Goal: Task Accomplishment & Management: Complete application form

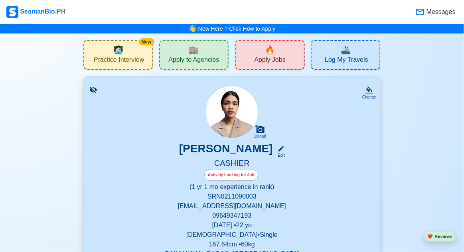
click at [91, 91] on icon at bounding box center [93, 90] width 7 height 6
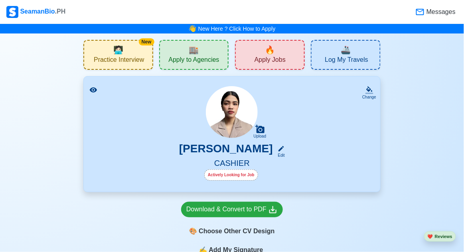
click at [93, 90] on icon at bounding box center [93, 89] width 7 height 5
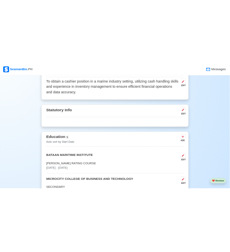
scroll to position [362, 0]
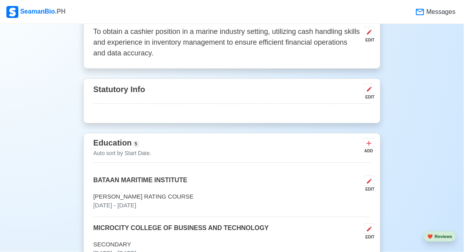
click at [368, 89] on icon at bounding box center [369, 89] width 6 height 6
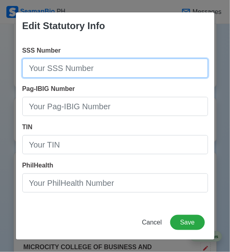
click at [75, 78] on input "SSS Number" at bounding box center [115, 68] width 186 height 19
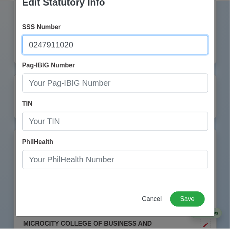
scroll to position [362, 0]
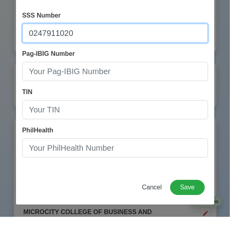
type input "0247911020"
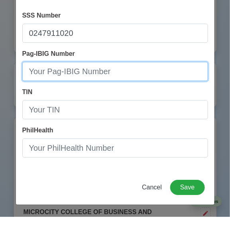
click at [172, 108] on input "Pag-IBIG Number" at bounding box center [115, 106] width 186 height 19
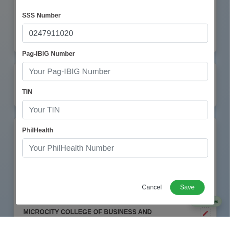
scroll to position [362, 0]
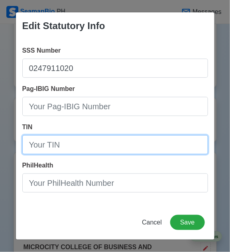
click at [65, 144] on input "TIN" at bounding box center [115, 144] width 186 height 19
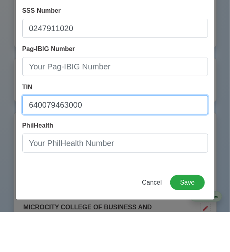
type input "640079463000"
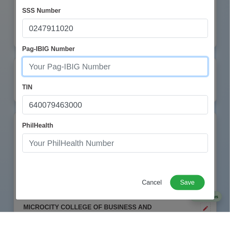
click at [74, 115] on input "Pag-IBIG Number" at bounding box center [115, 106] width 186 height 19
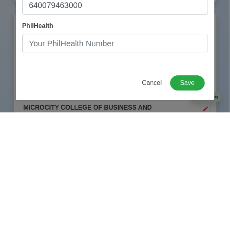
type input "121309990237"
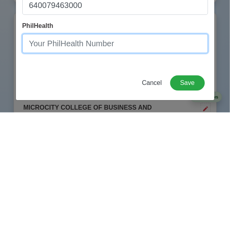
click at [131, 187] on input "PhilHealth" at bounding box center [115, 183] width 186 height 19
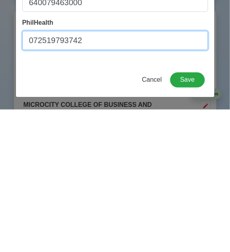
type input "072519793742"
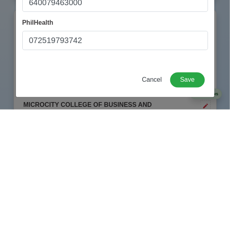
click at [105, 215] on div "Cancel Save" at bounding box center [115, 227] width 199 height 25
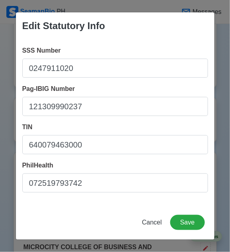
click at [194, 225] on button "Save" at bounding box center [187, 222] width 34 height 15
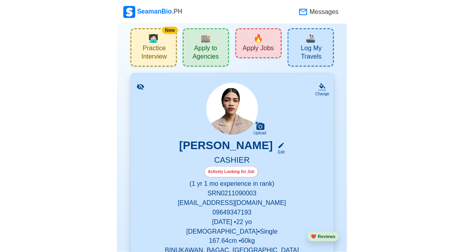
scroll to position [0, 0]
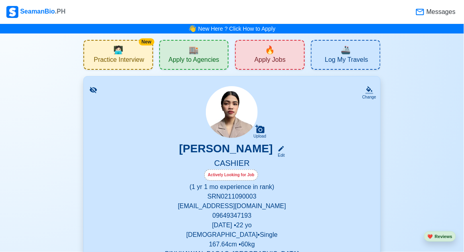
click at [305, 32] on div "👋 New Here ? Click How to Apply" at bounding box center [232, 29] width 464 height 10
click at [273, 29] on link "New Here ? Click How to Apply" at bounding box center [236, 29] width 77 height 6
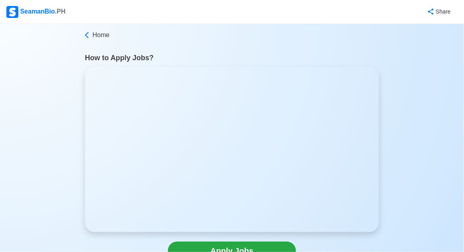
scroll to position [1, 0]
click at [83, 36] on icon at bounding box center [87, 34] width 8 height 8
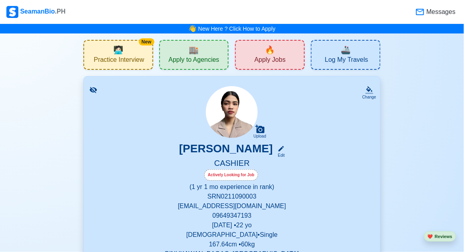
click at [257, 130] on icon at bounding box center [259, 129] width 9 height 8
click at [0, 0] on input "Upload" at bounding box center [0, 0] width 0 height 0
click at [263, 119] on div "Upload Photo" at bounding box center [260, 116] width 40 height 12
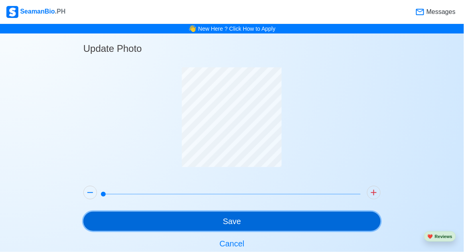
click at [281, 226] on button "Save" at bounding box center [231, 221] width 297 height 19
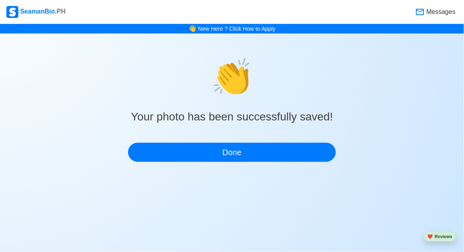
click at [299, 160] on button "Done" at bounding box center [232, 152] width 208 height 19
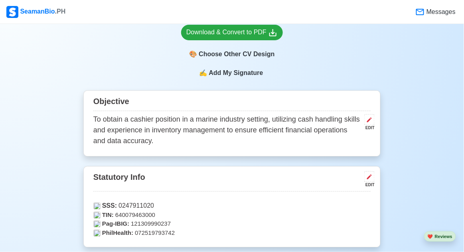
scroll to position [277, 0]
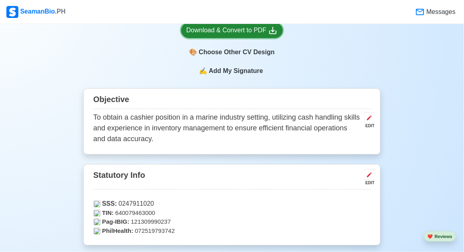
click at [271, 32] on icon at bounding box center [273, 31] width 10 height 10
click at [270, 31] on icon at bounding box center [273, 31] width 10 height 10
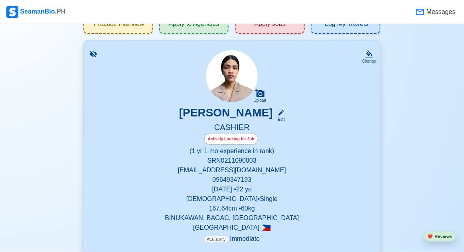
scroll to position [0, 0]
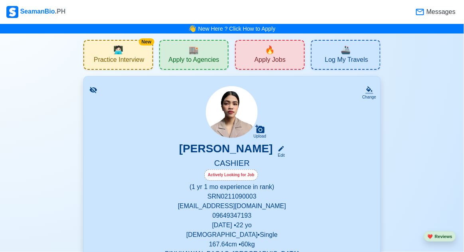
click at [279, 56] on span "Apply Jobs" at bounding box center [270, 61] width 31 height 10
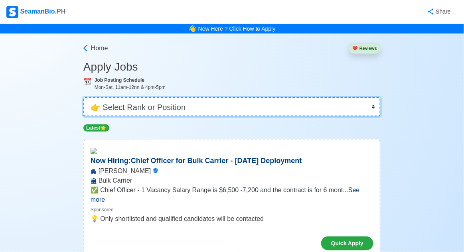
click at [377, 105] on select "👉 Select Rank or Position Master Chief Officer 2nd Officer 3rd Officer Junior O…" at bounding box center [231, 106] width 297 height 19
click at [83, 97] on select "👉 Select Rank or Position Master Chief Officer 2nd Officer 3rd Officer Junior O…" at bounding box center [231, 106] width 297 height 19
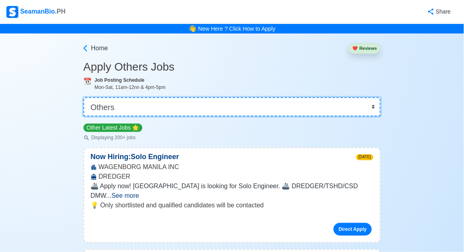
click at [372, 109] on select "👉 Select Rank or Position Master Chief Officer 2nd Officer 3rd Officer Junior O…" at bounding box center [231, 106] width 297 height 19
click at [83, 97] on select "👉 Select Rank or Position Master Chief Officer 2nd Officer 3rd Officer Junior O…" at bounding box center [231, 106] width 297 height 19
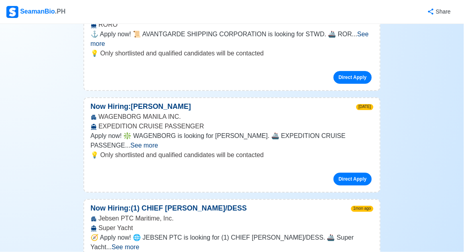
scroll to position [560, 0]
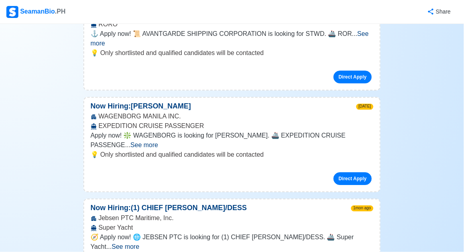
click at [139, 243] on span "See more" at bounding box center [126, 246] width 28 height 7
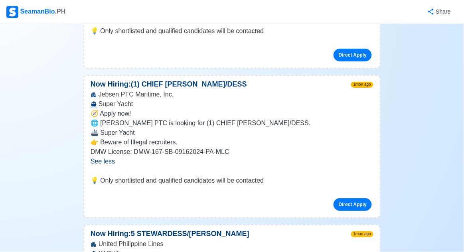
scroll to position [687, 0]
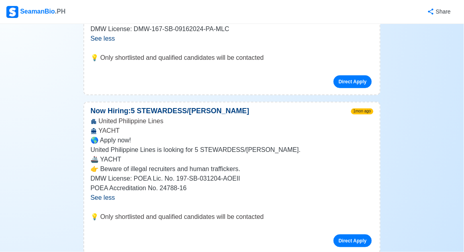
scroll to position [806, 0]
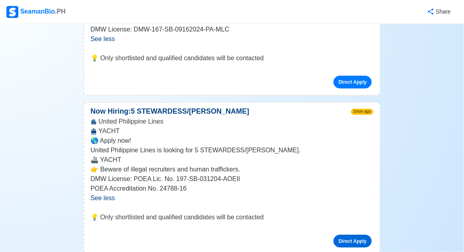
click at [360, 235] on link "Direct Apply" at bounding box center [353, 241] width 38 height 13
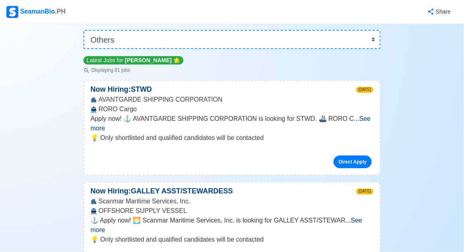
scroll to position [0, 0]
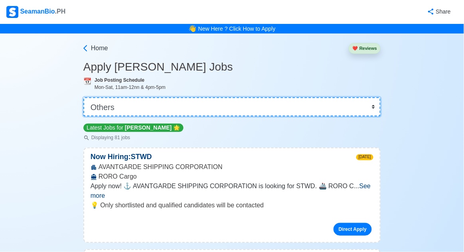
click at [366, 113] on select "👉 Select Rank or Position Master Chief Officer 2nd Officer 3rd Officer Junior O…" at bounding box center [231, 106] width 297 height 19
select select "Waiter"
click at [83, 97] on select "👉 Select Rank or Position Master Chief Officer 2nd Officer 3rd Officer Junior O…" at bounding box center [231, 106] width 297 height 19
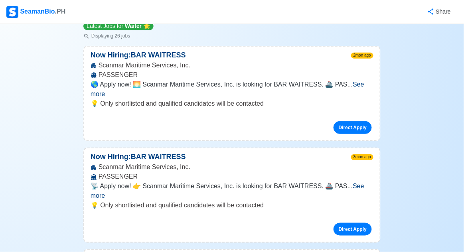
scroll to position [103, 0]
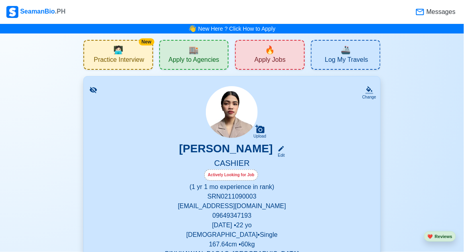
click at [214, 51] on div "🏬 Apply to Agencies" at bounding box center [194, 55] width 70 height 30
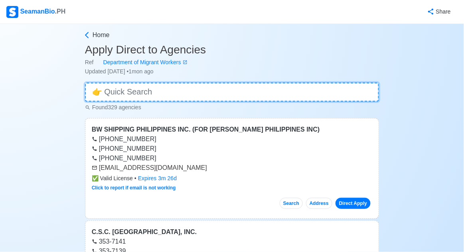
click at [263, 101] on input at bounding box center [232, 92] width 294 height 19
type input "M"
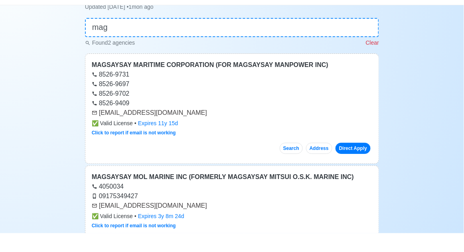
click at [326, 124] on div "8526-9409" at bounding box center [232, 122] width 281 height 10
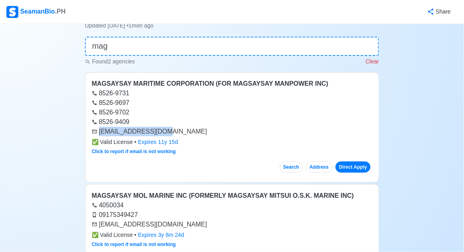
click at [253, 129] on div "apply@magsaysay.com" at bounding box center [232, 132] width 281 height 10
click at [359, 166] on link "Direct Apply" at bounding box center [353, 167] width 35 height 11
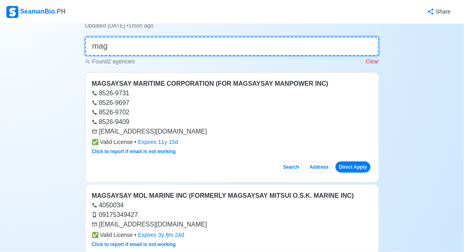
click at [217, 48] on input "mag" at bounding box center [232, 46] width 294 height 19
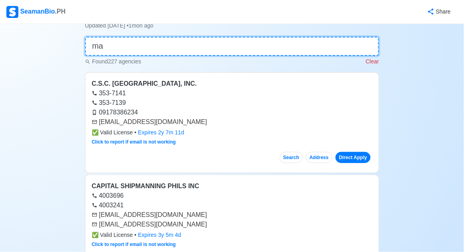
type input "m"
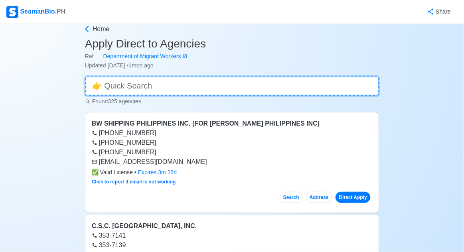
scroll to position [0, 0]
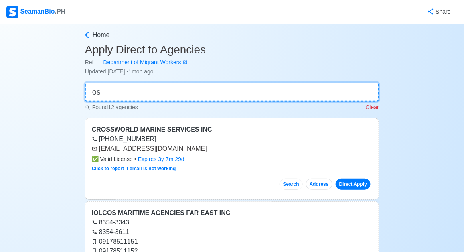
type input "o"
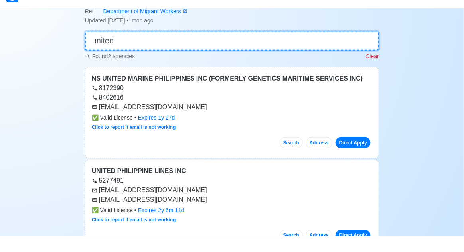
scroll to position [36, 0]
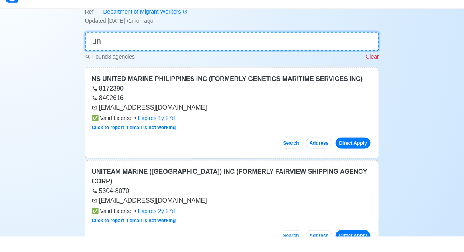
type input "u"
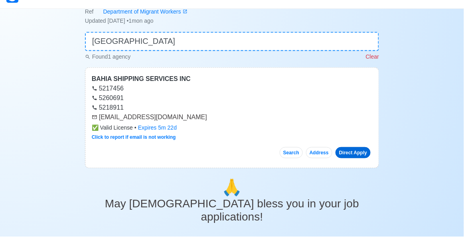
click at [354, 171] on link "Direct Apply" at bounding box center [353, 167] width 35 height 11
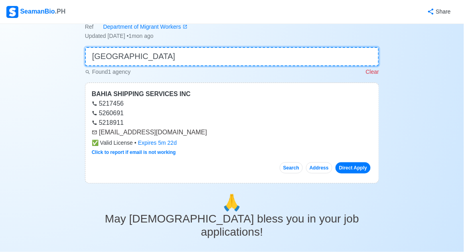
click at [294, 54] on input "bahia" at bounding box center [232, 56] width 294 height 19
type input "b"
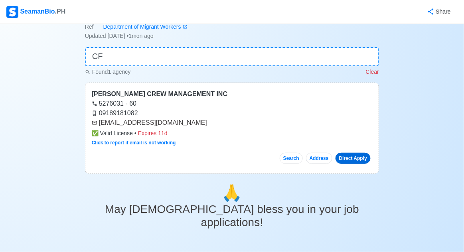
click at [355, 158] on link "Direct Apply" at bounding box center [353, 158] width 35 height 11
click at [356, 159] on link "Direct Apply" at bounding box center [353, 158] width 35 height 11
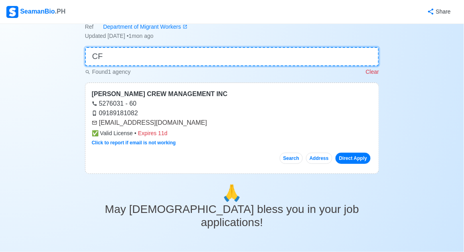
click at [192, 65] on input "CF" at bounding box center [232, 56] width 294 height 19
type input "C"
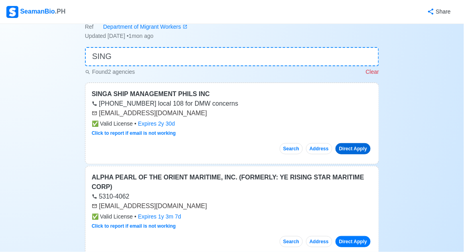
click at [357, 152] on link "Direct Apply" at bounding box center [353, 148] width 35 height 11
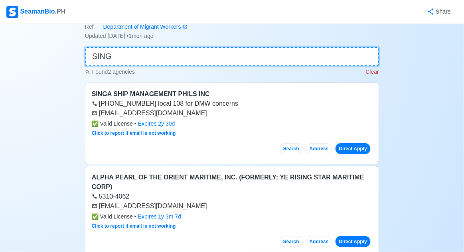
click at [327, 55] on input "SING" at bounding box center [232, 56] width 294 height 19
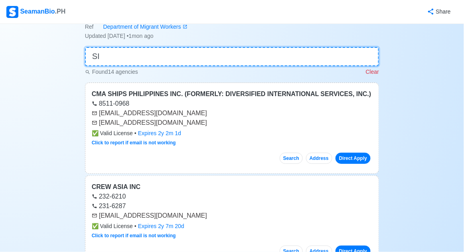
type input "S"
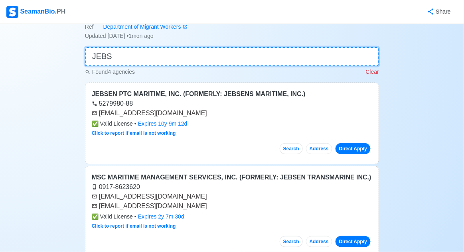
type input "JEBS"
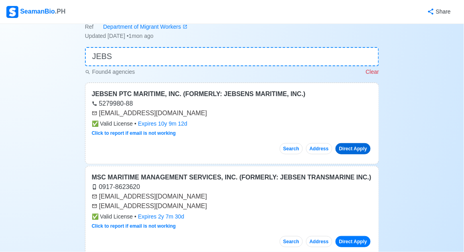
click at [359, 148] on link "Direct Apply" at bounding box center [353, 148] width 35 height 11
click at [379, 69] on p "Clear" at bounding box center [372, 72] width 13 height 8
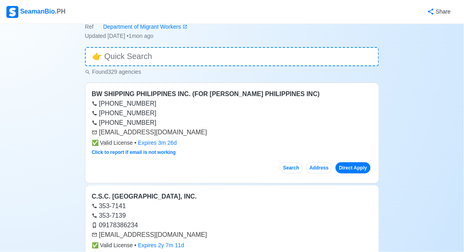
click at [376, 71] on div "Found 329 agencies" at bounding box center [232, 71] width 294 height 10
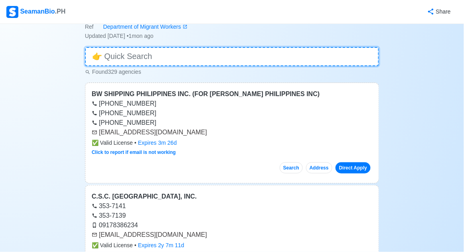
click at [371, 57] on input at bounding box center [232, 56] width 294 height 19
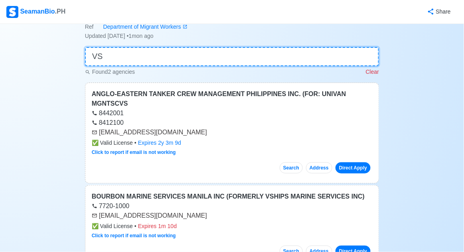
type input "V"
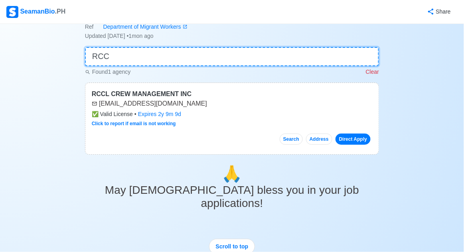
type input "RCC"
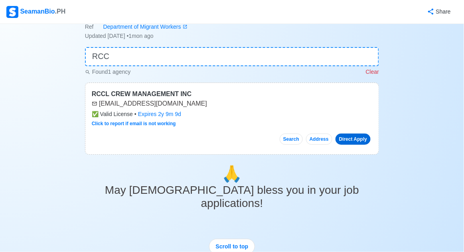
click at [365, 141] on link "Direct Apply" at bounding box center [353, 139] width 35 height 11
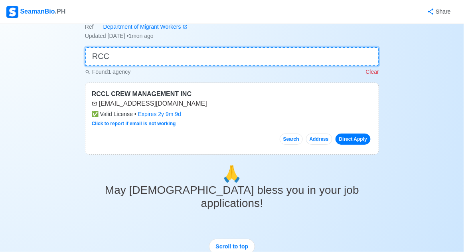
click at [360, 56] on input "RCC" at bounding box center [232, 56] width 294 height 19
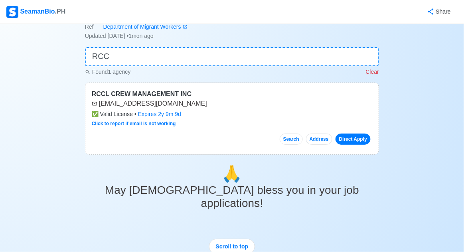
click at [371, 73] on p "Clear" at bounding box center [372, 72] width 13 height 8
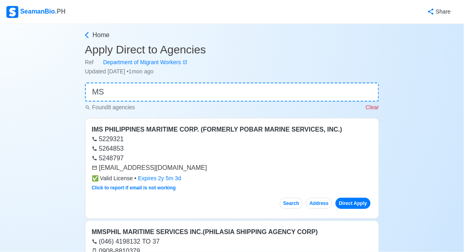
type input "M"
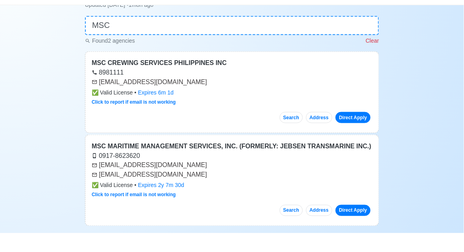
scroll to position [48, 0]
type input "MSC"
click at [164, 118] on link "Click to report if email is not working" at bounding box center [134, 121] width 84 height 6
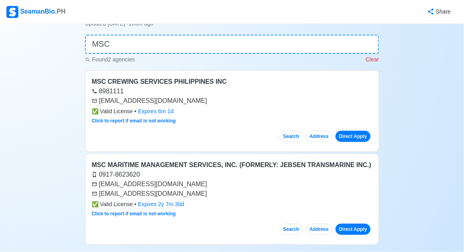
click at [358, 227] on link "Direct Apply" at bounding box center [353, 229] width 35 height 11
click at [370, 62] on p "Clear" at bounding box center [372, 59] width 13 height 8
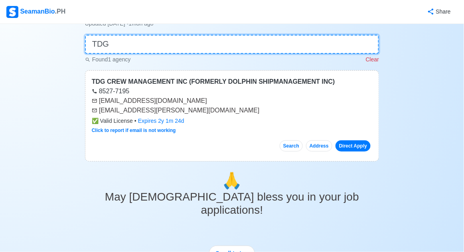
type input "TDG"
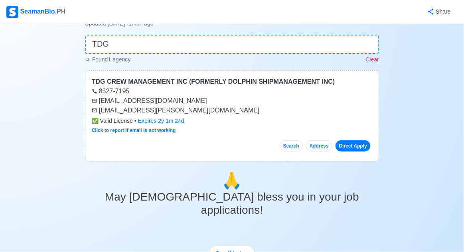
click at [361, 147] on link "Direct Apply" at bounding box center [353, 146] width 35 height 11
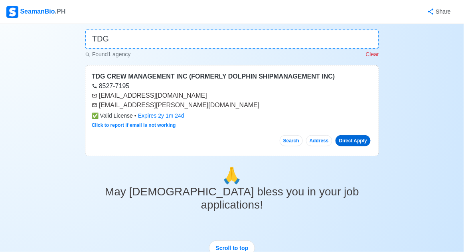
scroll to position [0, 0]
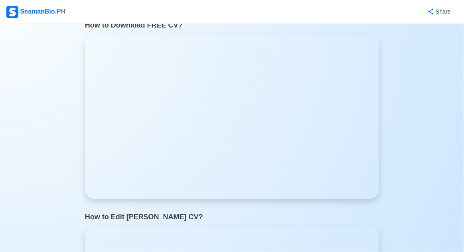
scroll to position [261, 0]
